Goal: Check status

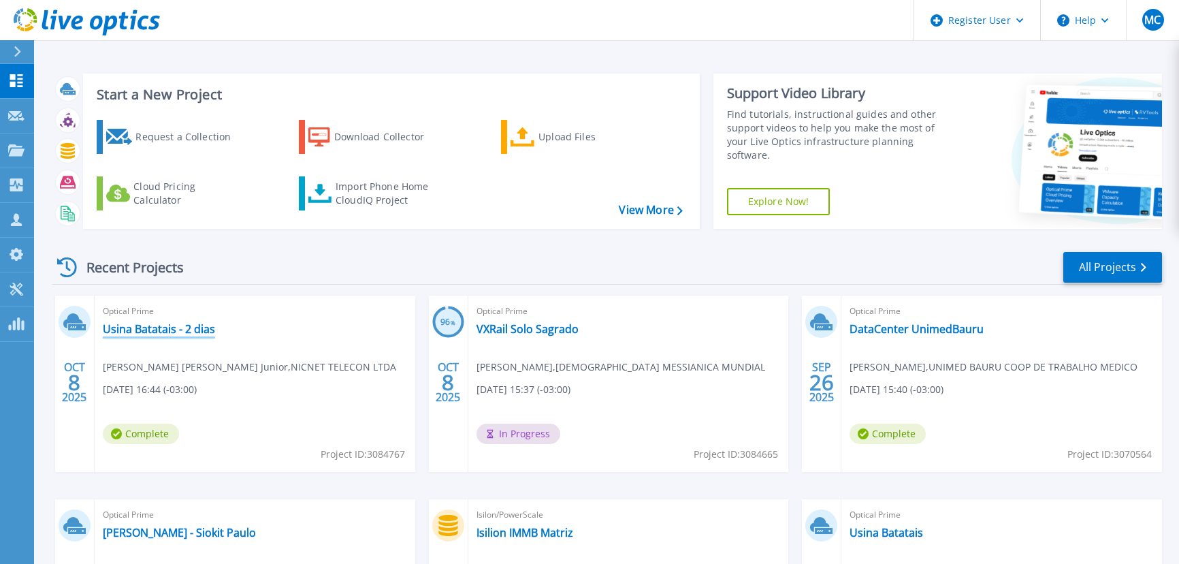
scroll to position [185, 0]
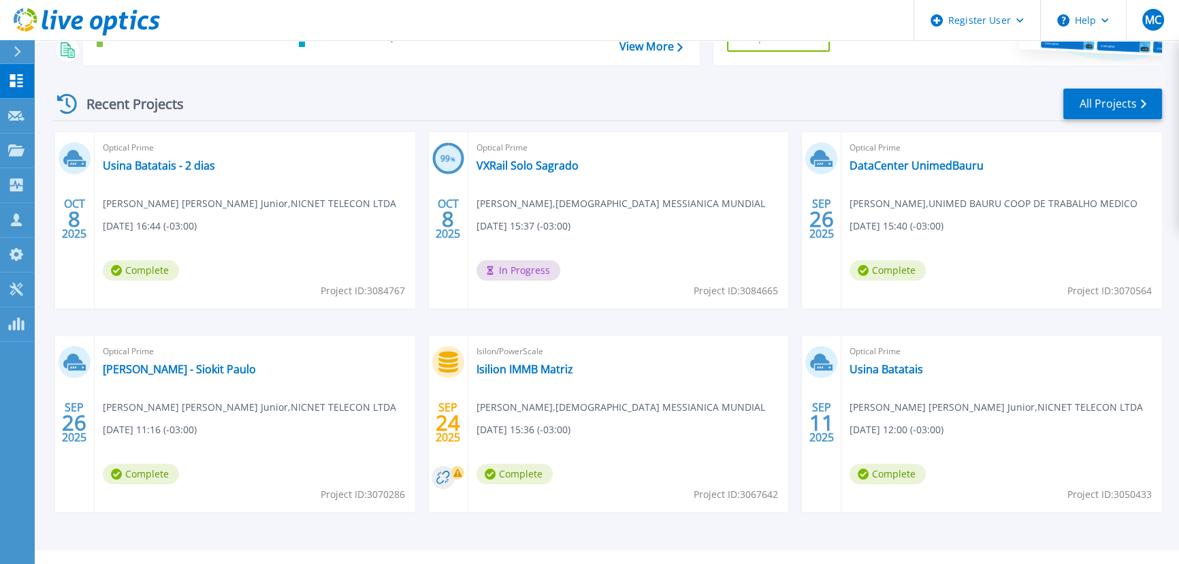
scroll to position [191, 0]
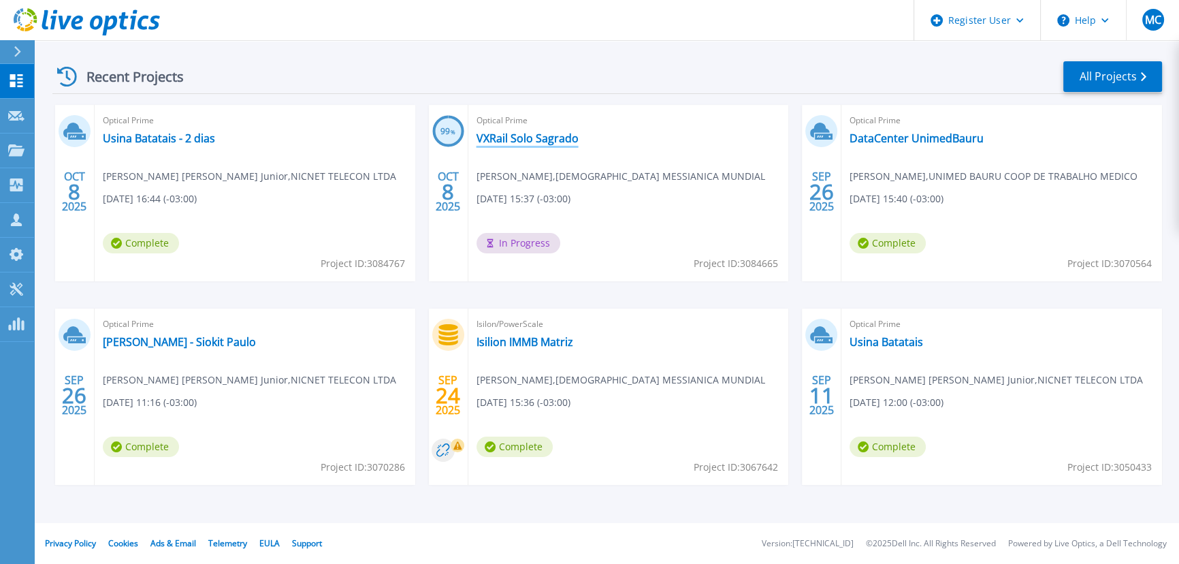
click at [530, 142] on link "VXRail Solo Sagrado" at bounding box center [528, 138] width 102 height 14
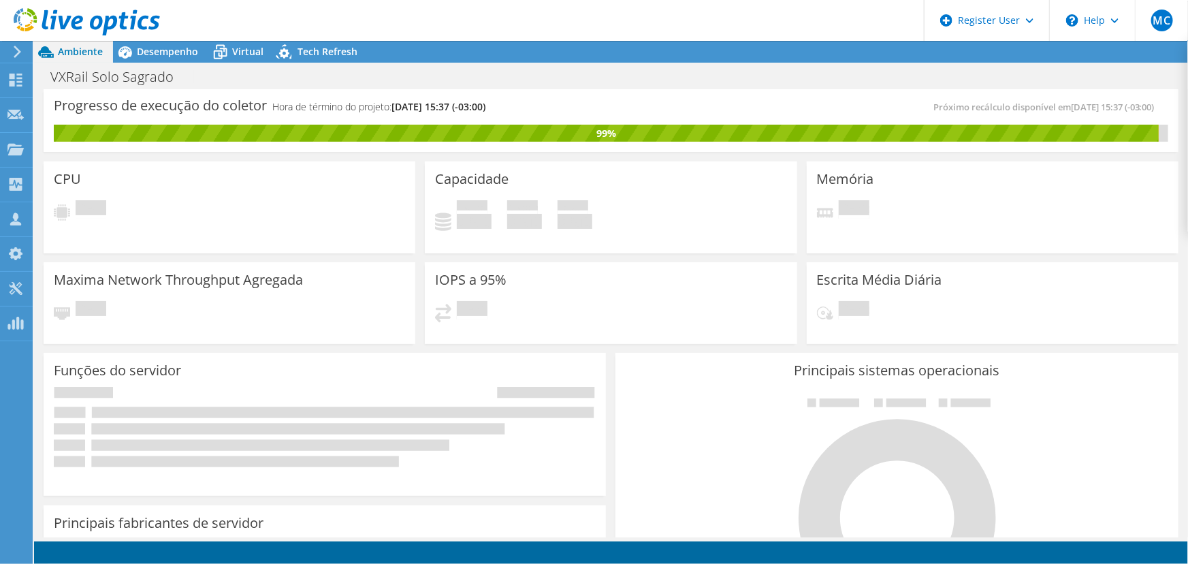
scroll to position [247, 0]
click at [17, 80] on icon at bounding box center [15, 80] width 16 height 13
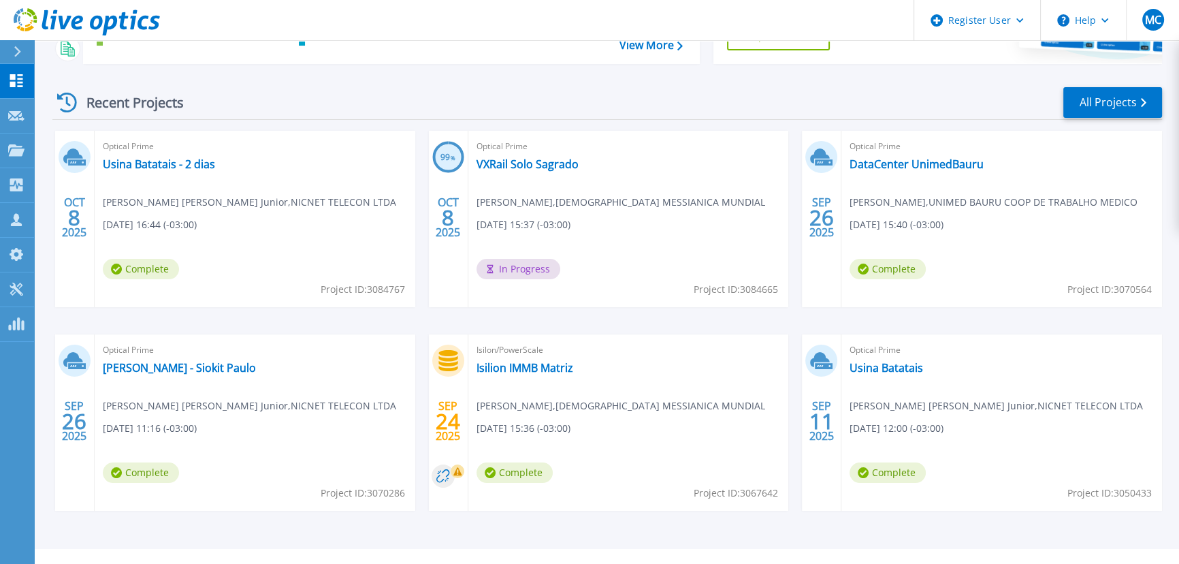
scroll to position [185, 0]
